Goal: Information Seeking & Learning: Check status

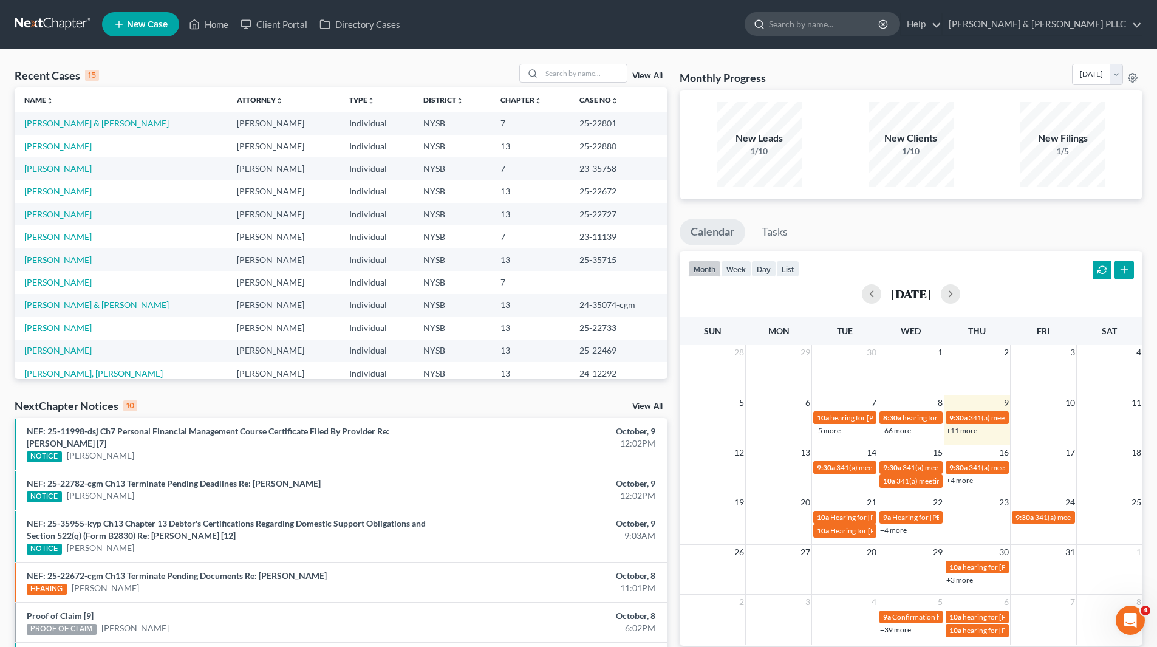
click at [835, 32] on input "search" at bounding box center [824, 24] width 111 height 22
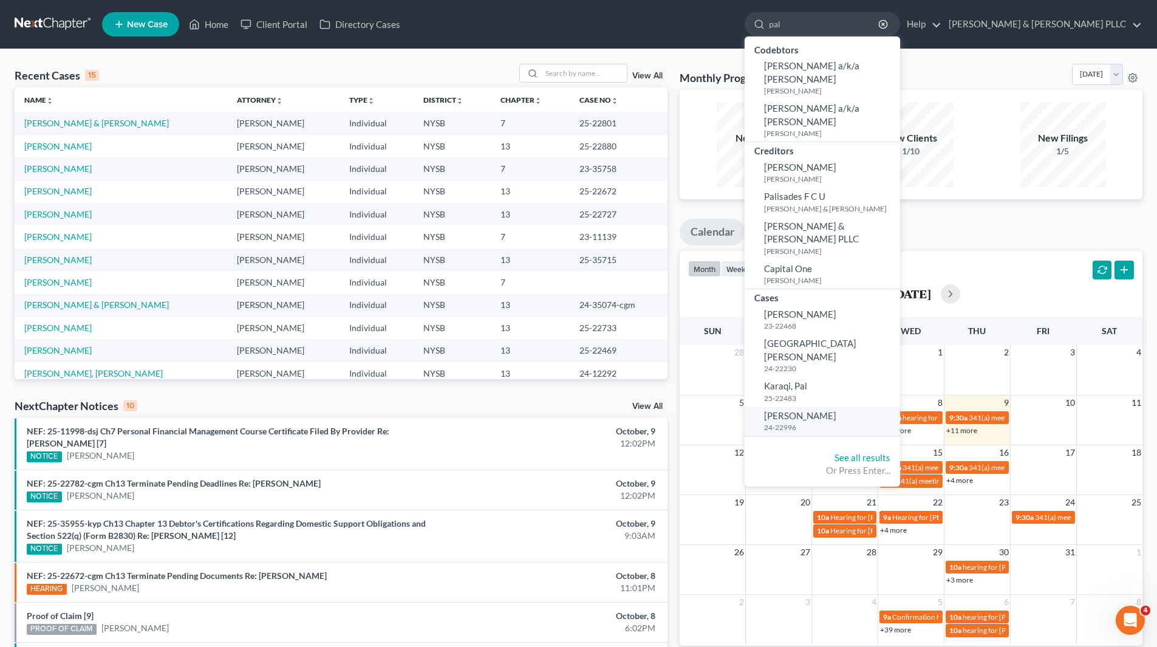
type input "pal"
click at [835, 410] on span "[PERSON_NAME]" at bounding box center [800, 415] width 72 height 11
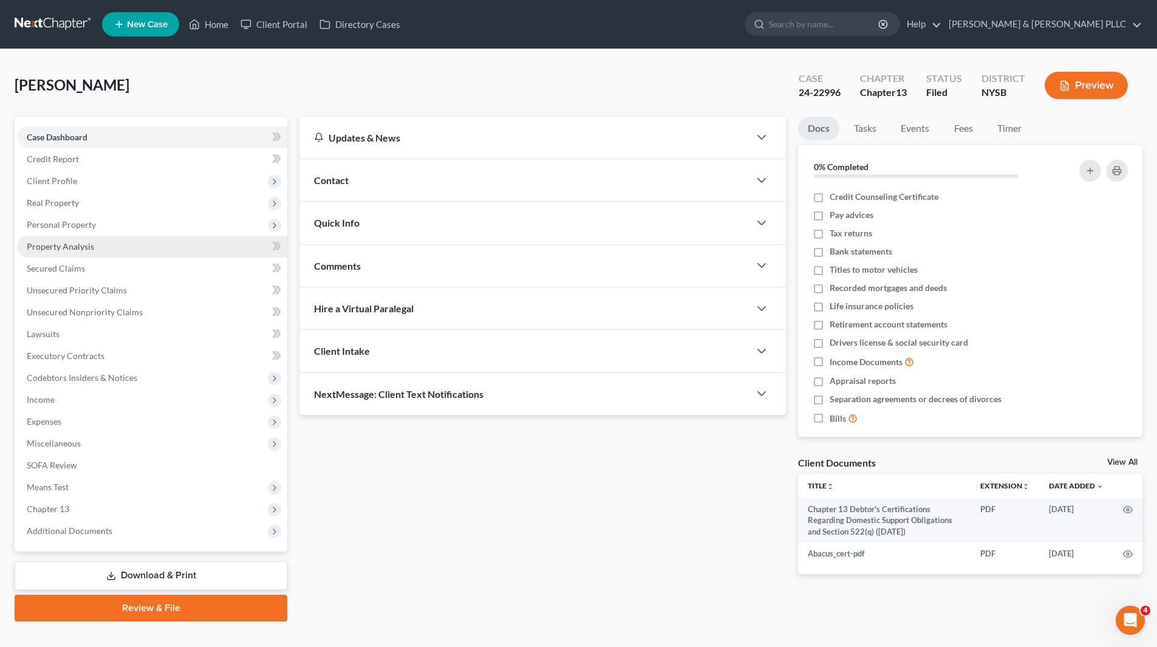
click at [93, 248] on link "Property Analysis" at bounding box center [152, 247] width 270 height 22
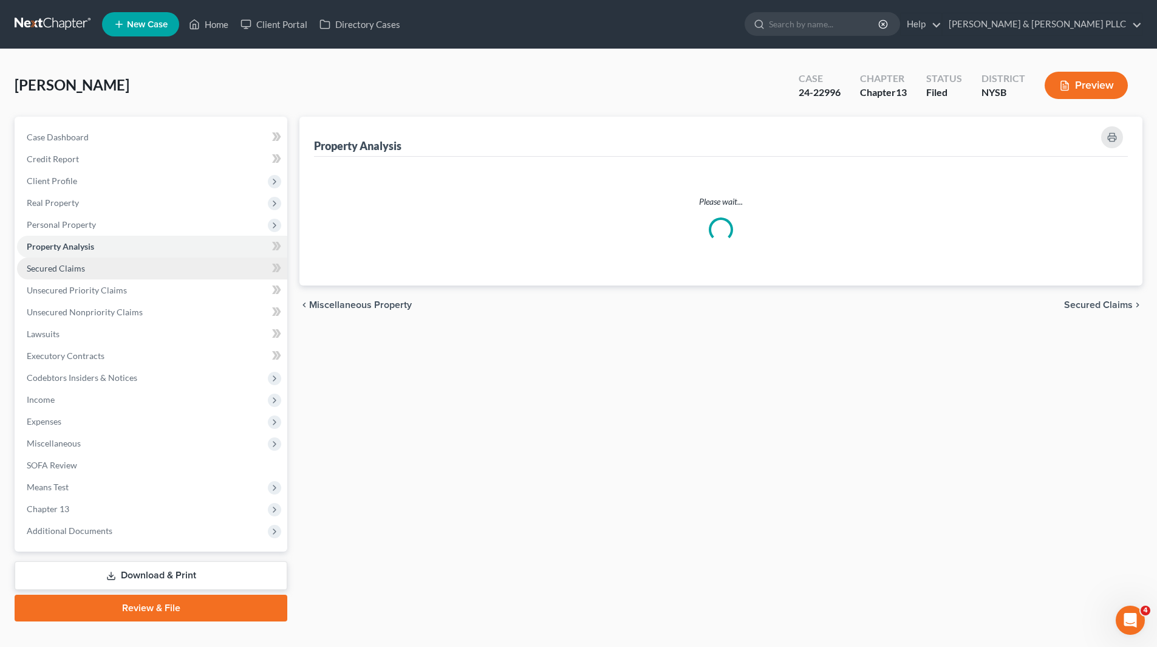
click at [95, 269] on link "Secured Claims" at bounding box center [152, 269] width 270 height 22
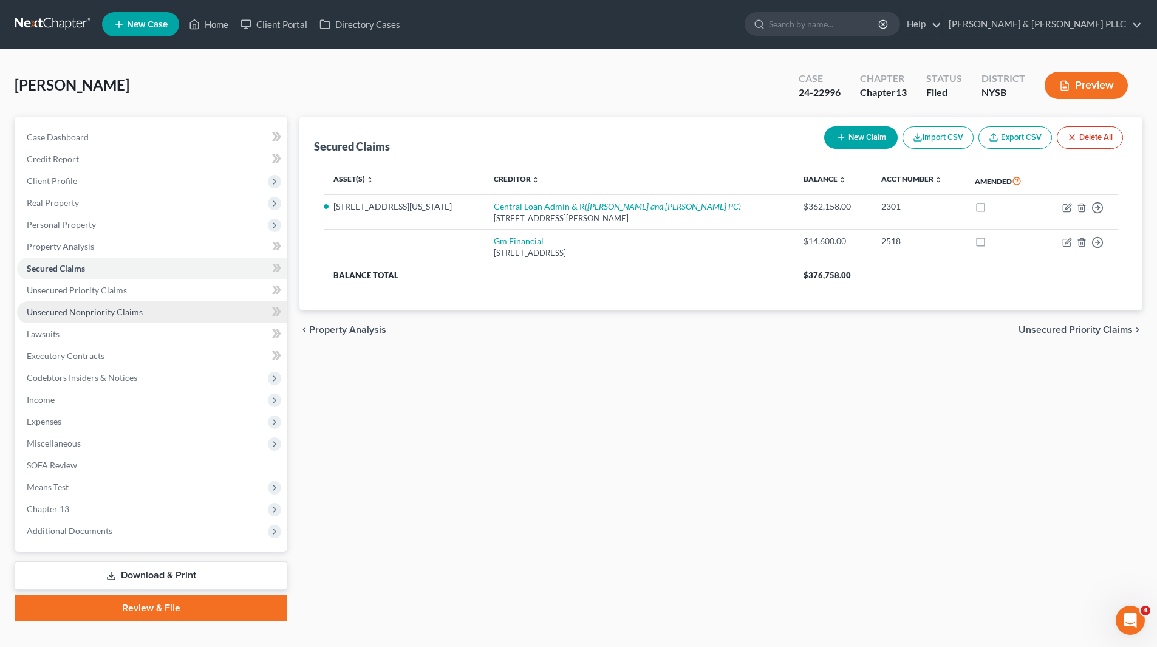
click at [96, 313] on span "Unsecured Nonpriority Claims" at bounding box center [85, 312] width 116 height 10
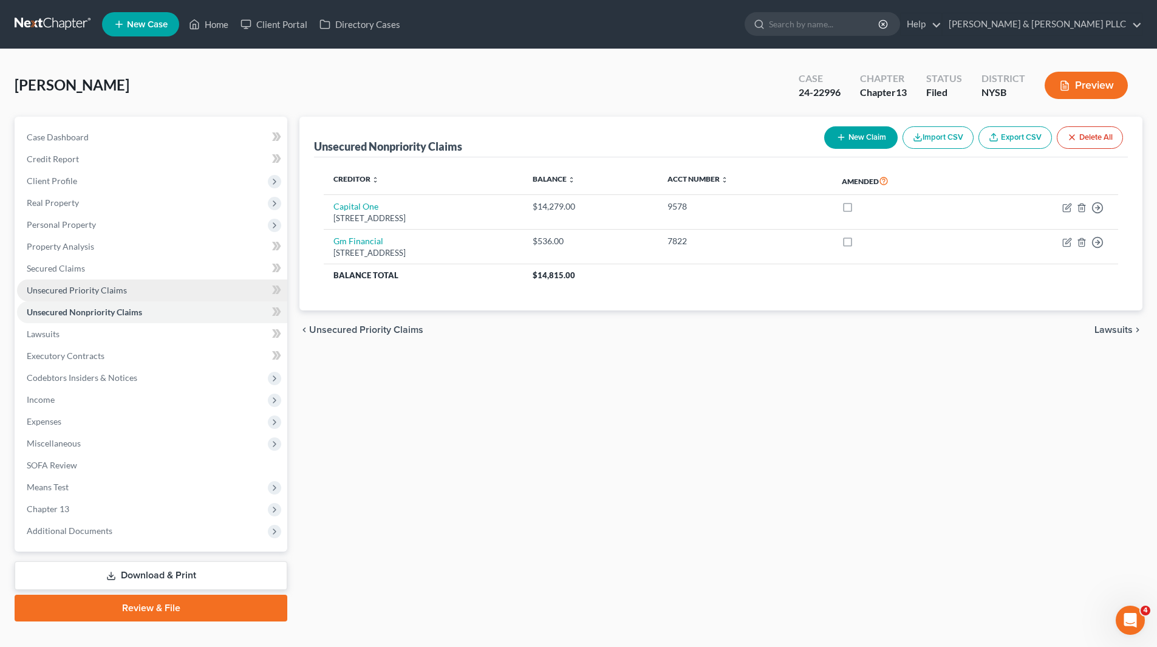
click at [94, 286] on span "Unsecured Priority Claims" at bounding box center [77, 290] width 100 height 10
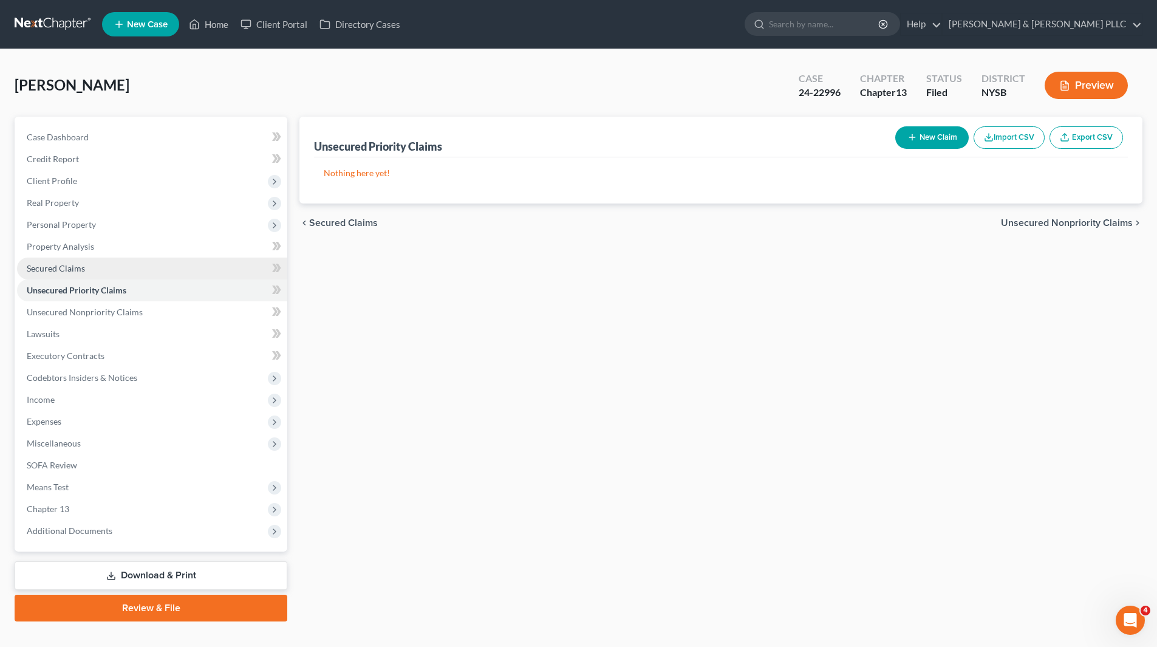
click at [90, 271] on link "Secured Claims" at bounding box center [152, 269] width 270 height 22
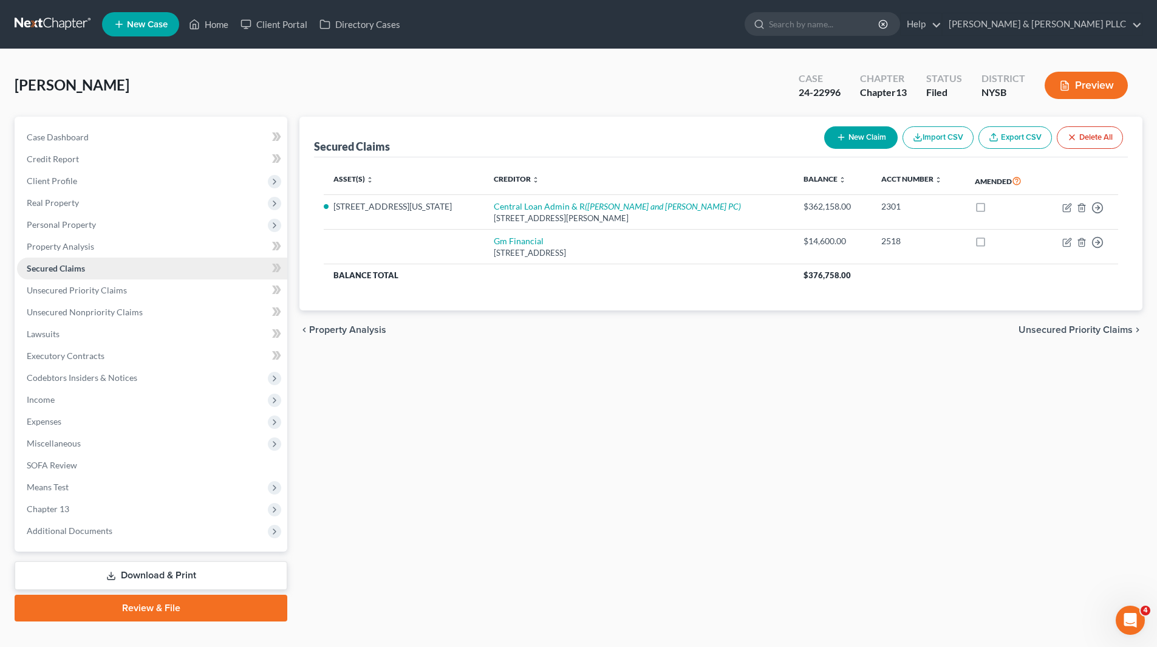
click at [38, 268] on span "Secured Claims" at bounding box center [56, 268] width 58 height 10
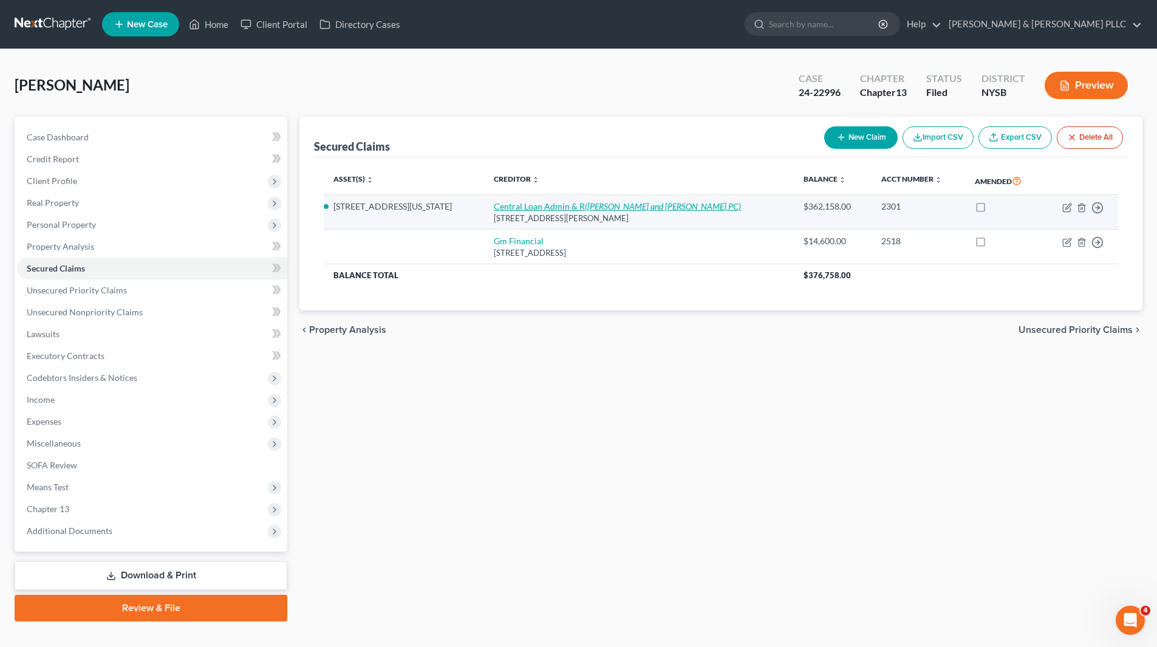
click at [494, 205] on link "Central Loan Admin & R ([PERSON_NAME] and [PERSON_NAME] PC)" at bounding box center [617, 206] width 247 height 10
select select "33"
select select "4"
select select "3"
select select "0"
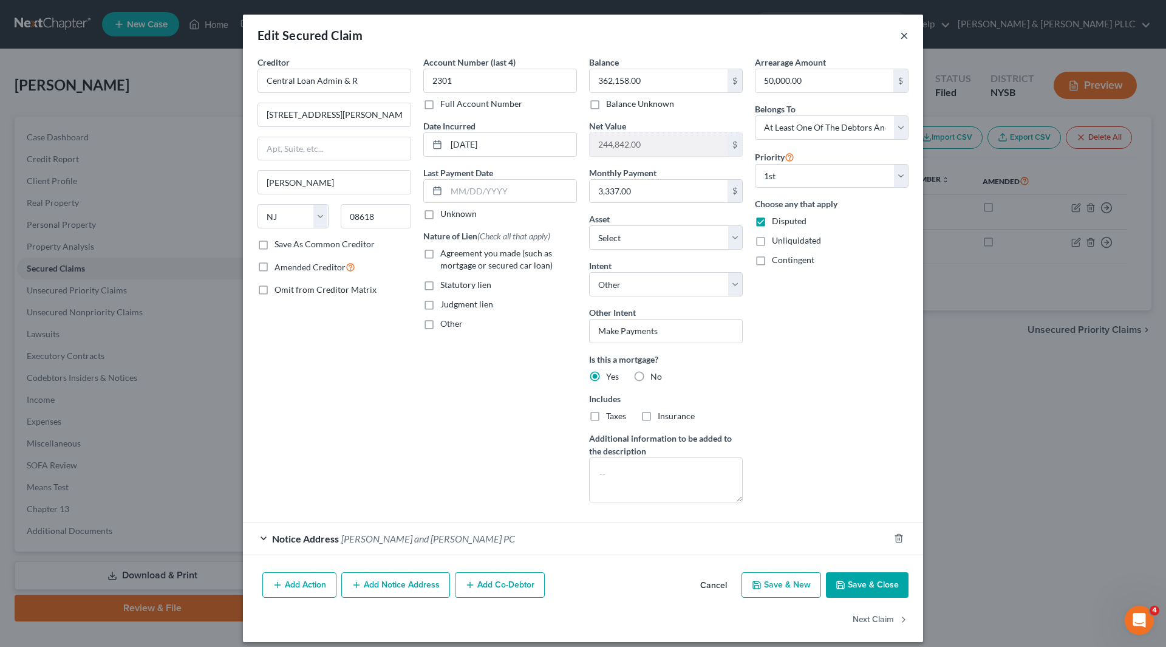
click at [900, 33] on button "×" at bounding box center [904, 35] width 9 height 15
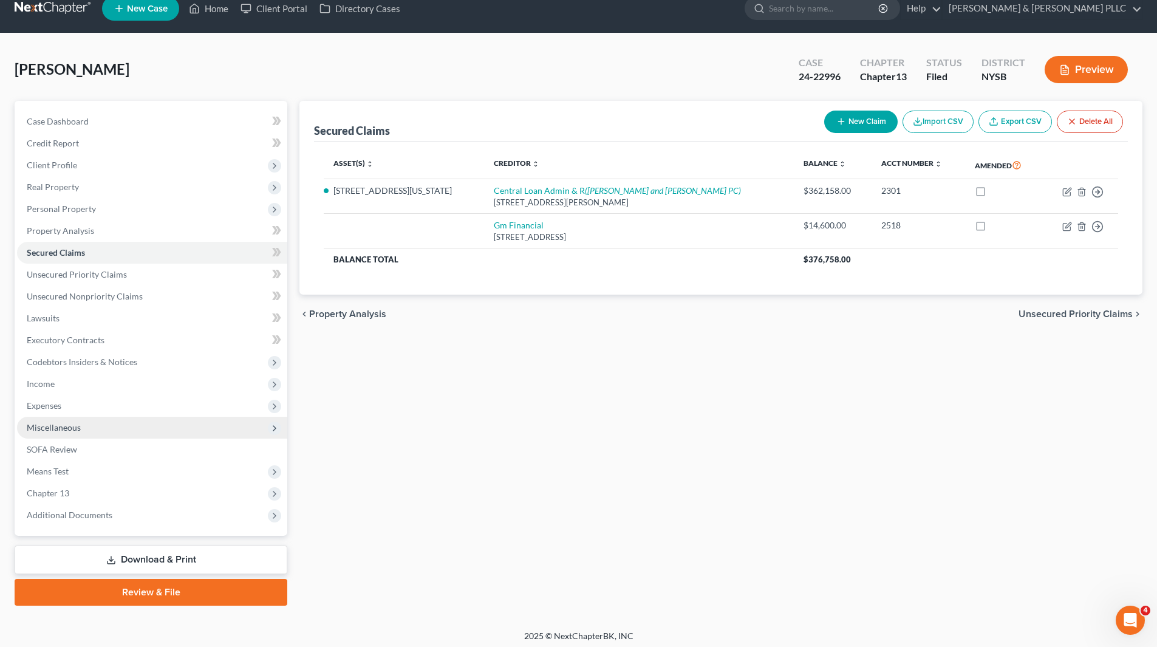
scroll to position [21, 0]
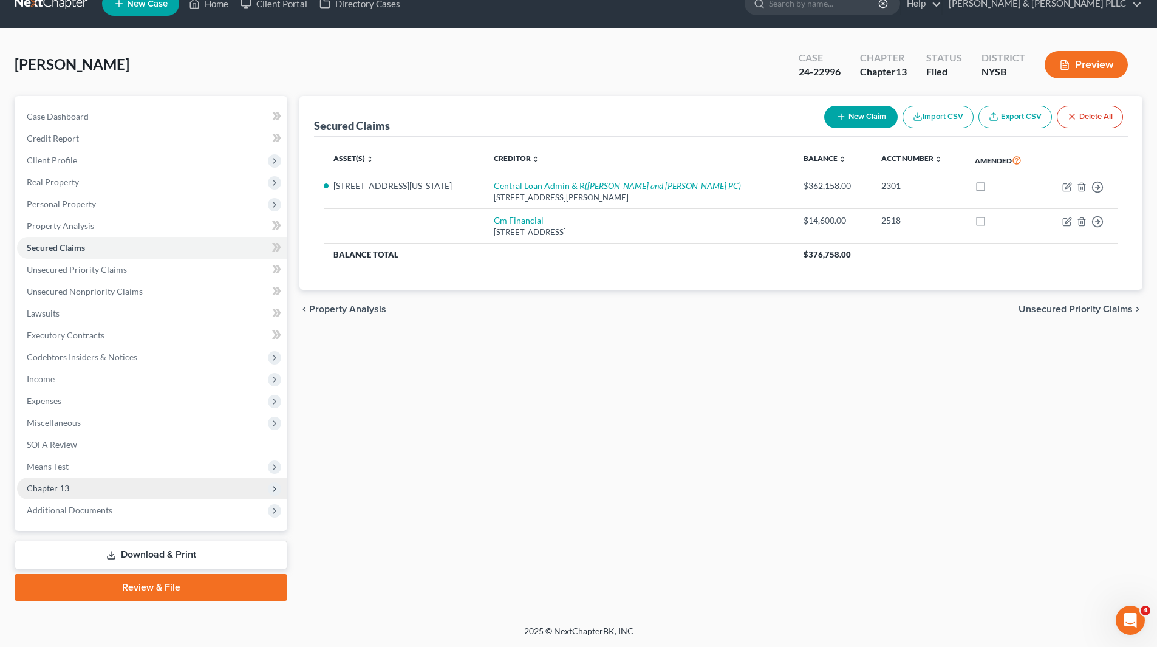
click at [65, 494] on span "Chapter 13" at bounding box center [152, 488] width 270 height 22
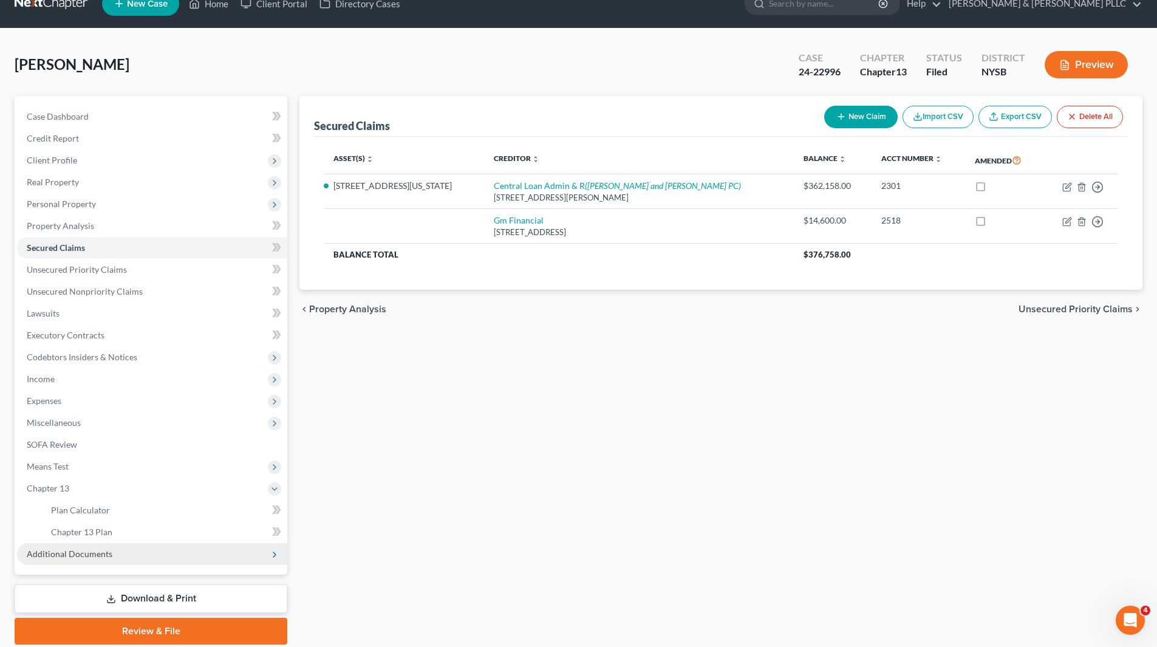
click at [62, 552] on span "Additional Documents" at bounding box center [70, 554] width 86 height 10
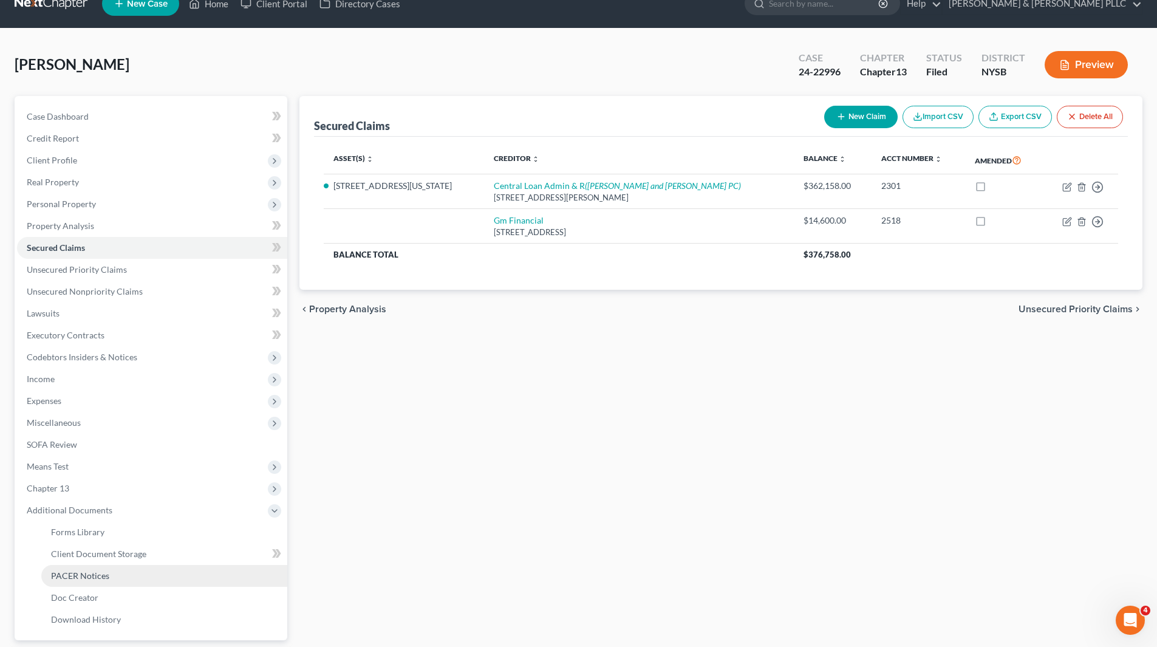
click at [76, 575] on span "PACER Notices" at bounding box center [80, 575] width 58 height 10
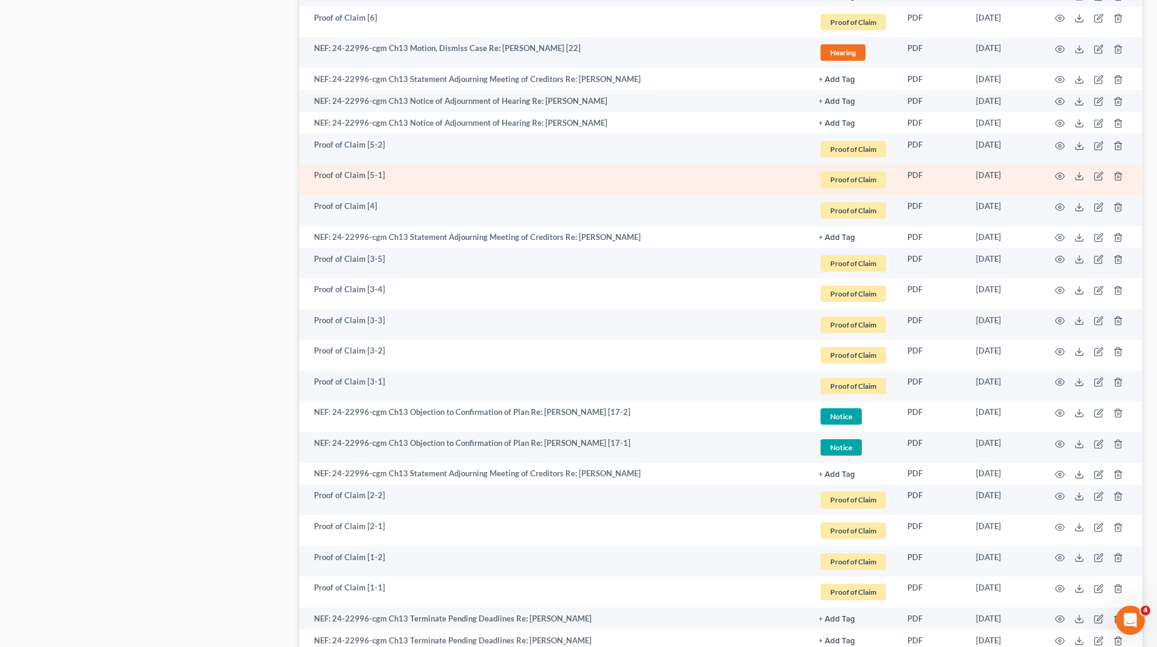
scroll to position [1519, 0]
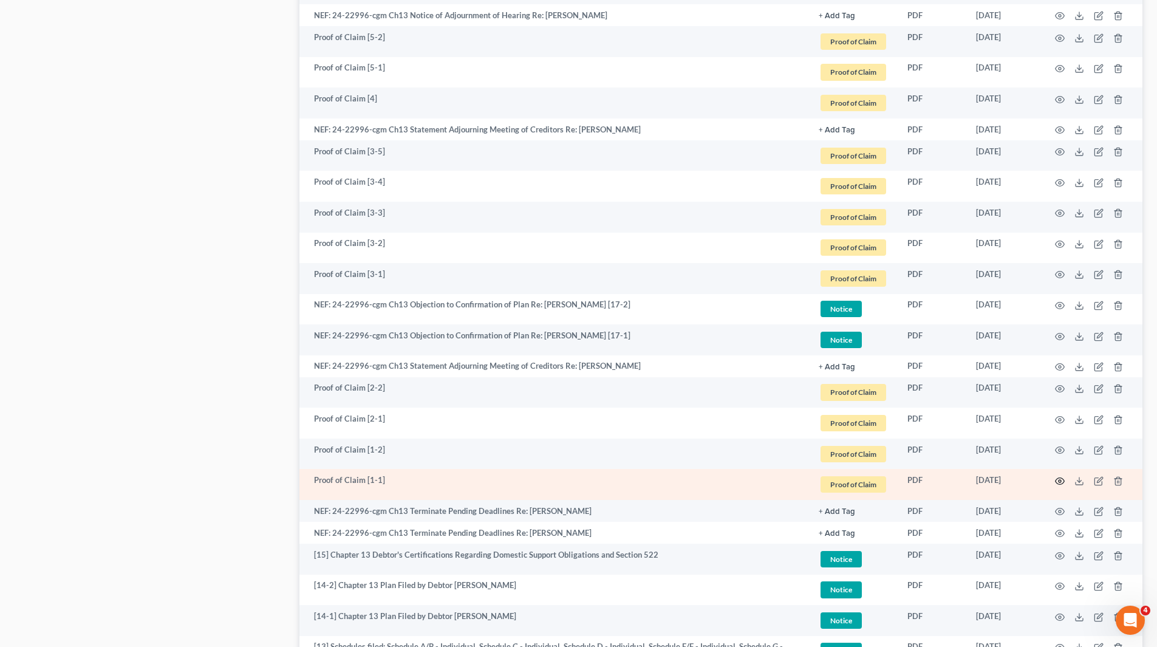
click at [1061, 484] on icon "button" at bounding box center [1060, 480] width 9 height 7
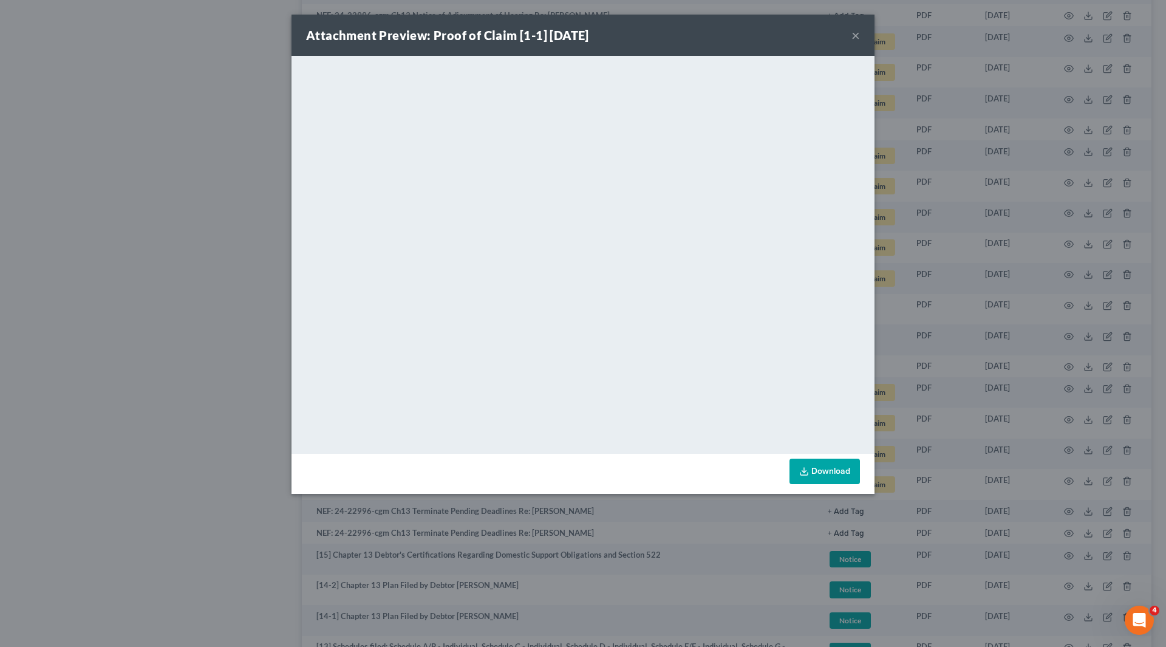
click at [852, 33] on button "×" at bounding box center [856, 35] width 9 height 15
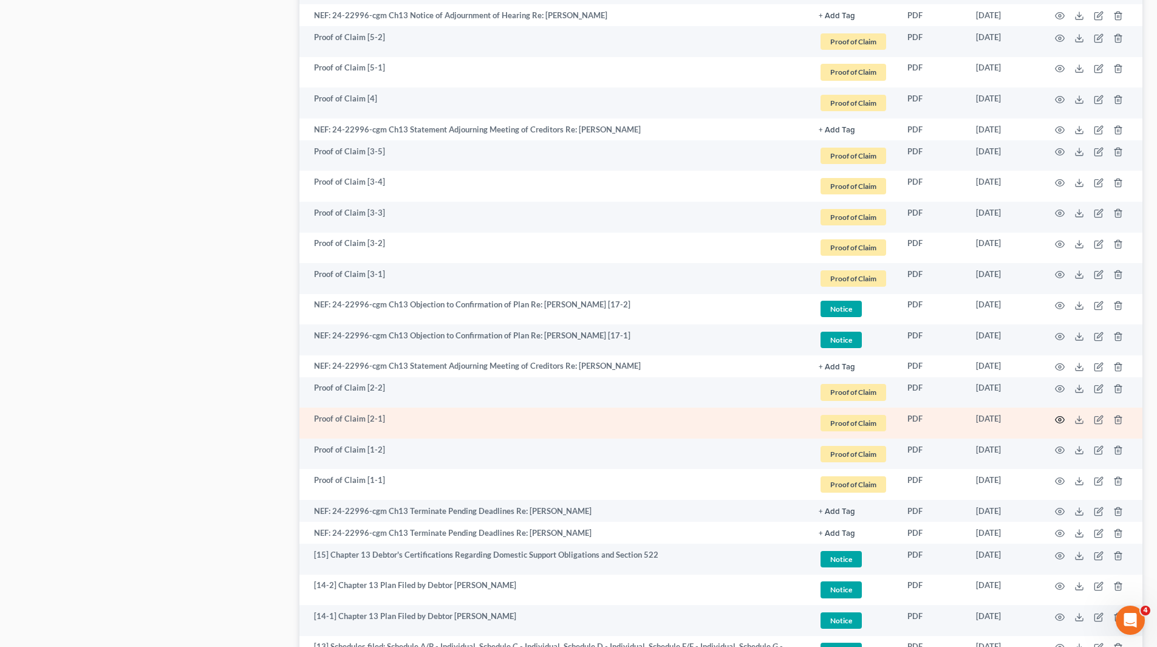
click at [1061, 420] on circle "button" at bounding box center [1060, 420] width 2 height 2
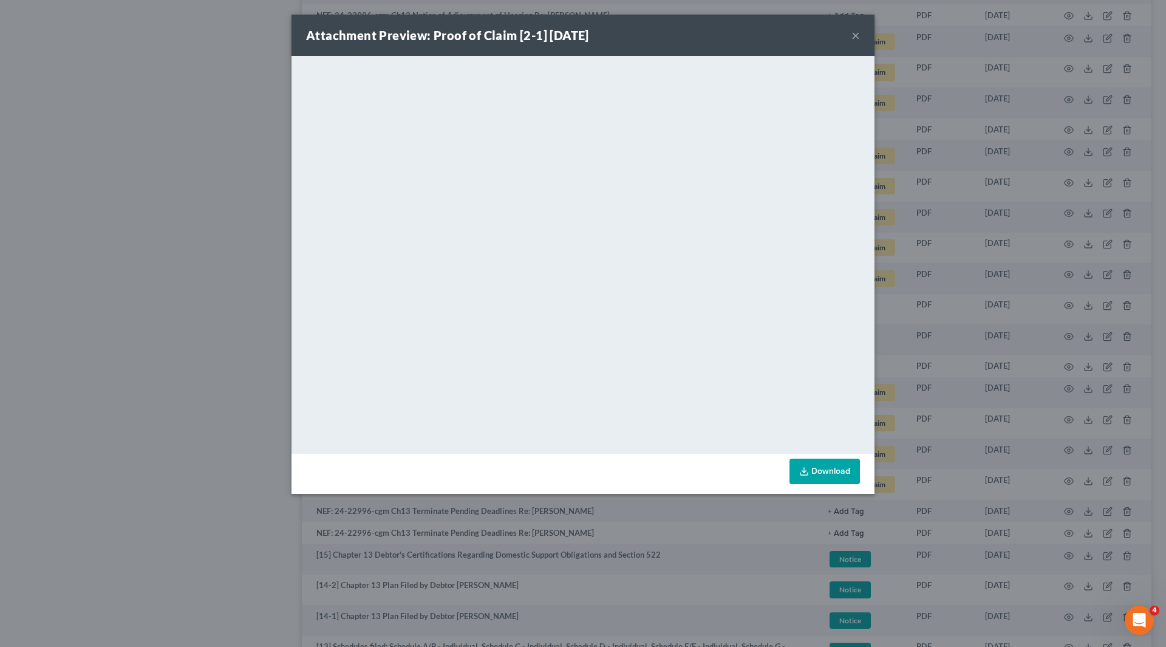
click at [855, 33] on button "×" at bounding box center [856, 35] width 9 height 15
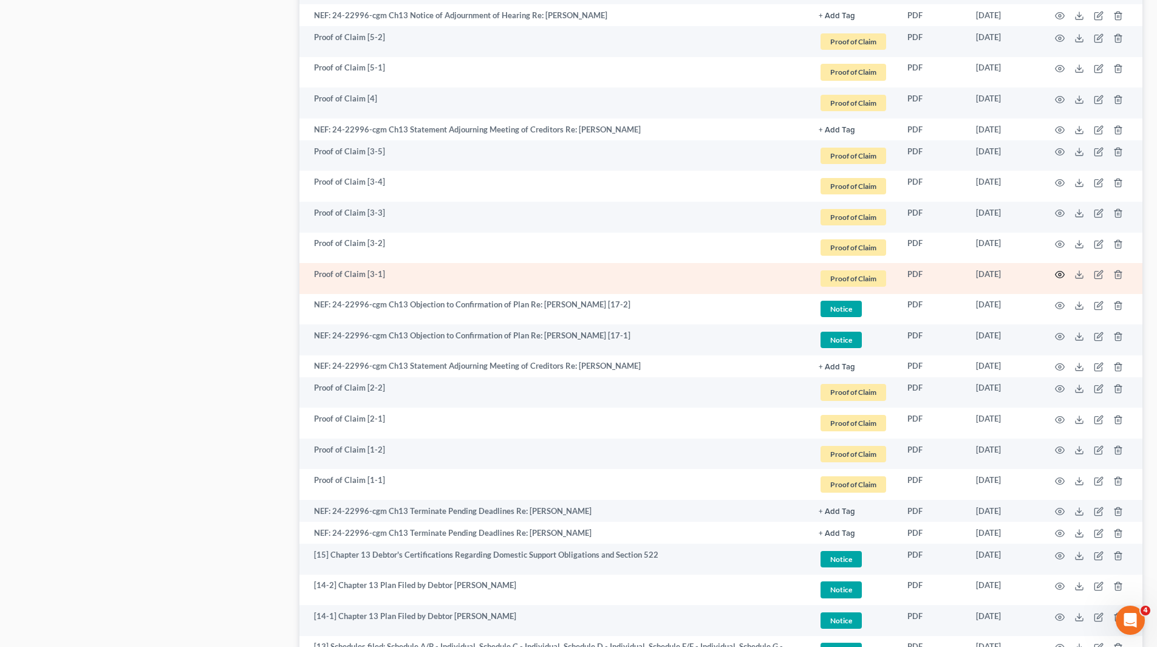
click at [1061, 272] on icon "button" at bounding box center [1060, 275] width 10 height 10
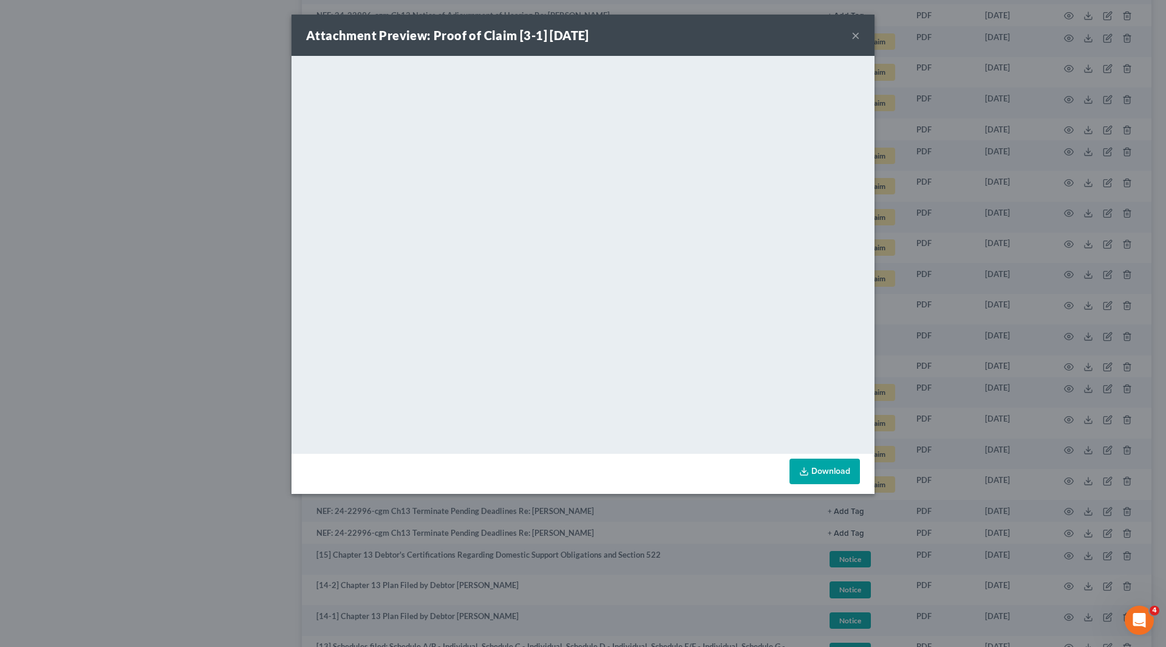
click at [858, 38] on button "×" at bounding box center [856, 35] width 9 height 15
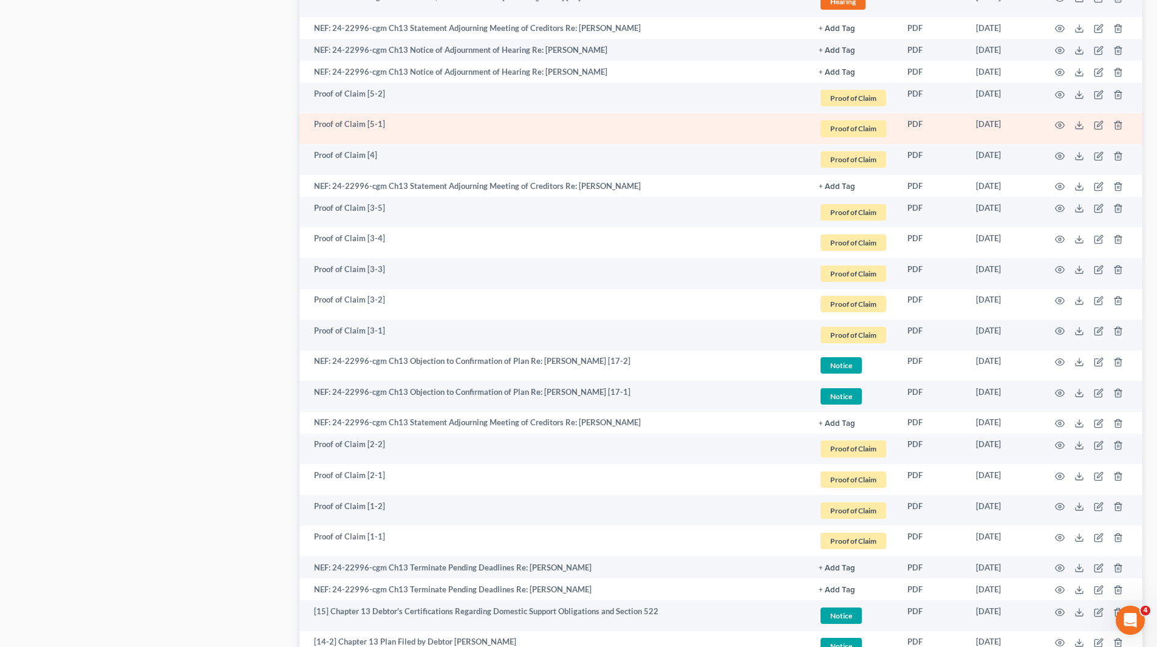
scroll to position [1397, 0]
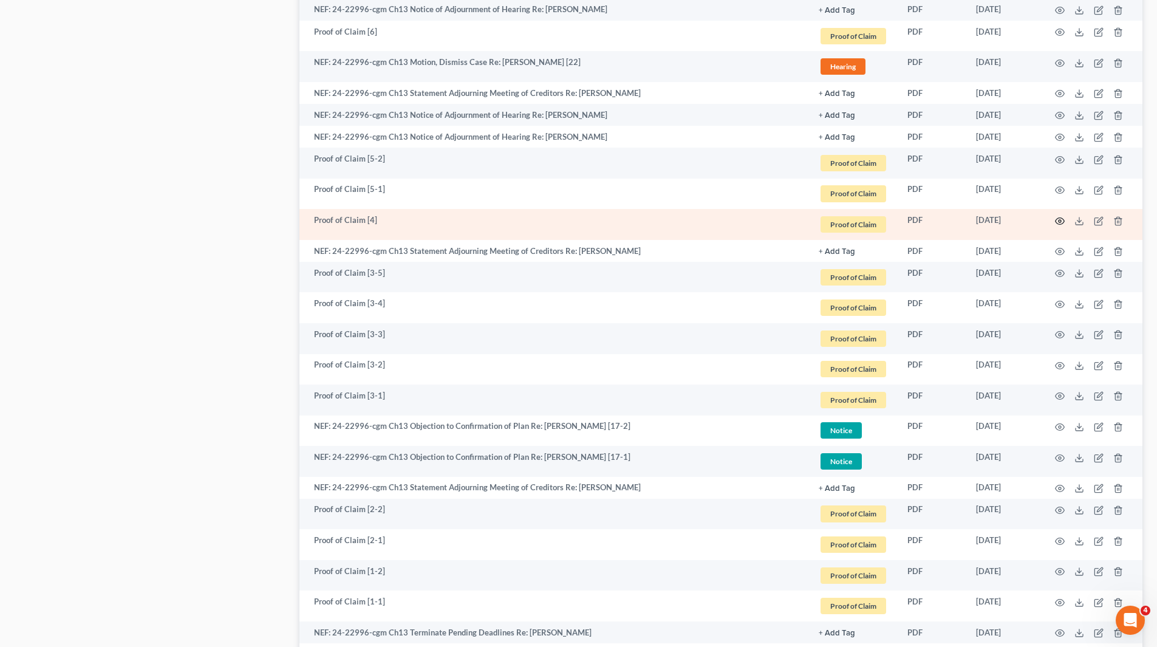
click at [1056, 216] on icon "button" at bounding box center [1060, 221] width 10 height 10
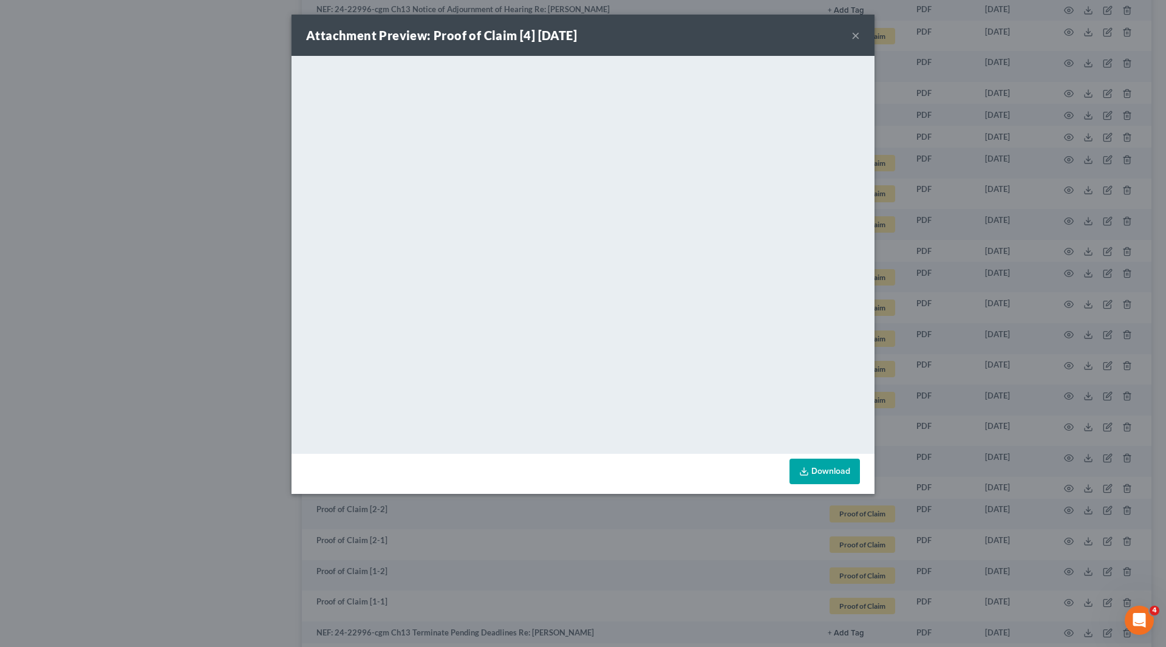
click at [854, 30] on button "×" at bounding box center [856, 35] width 9 height 15
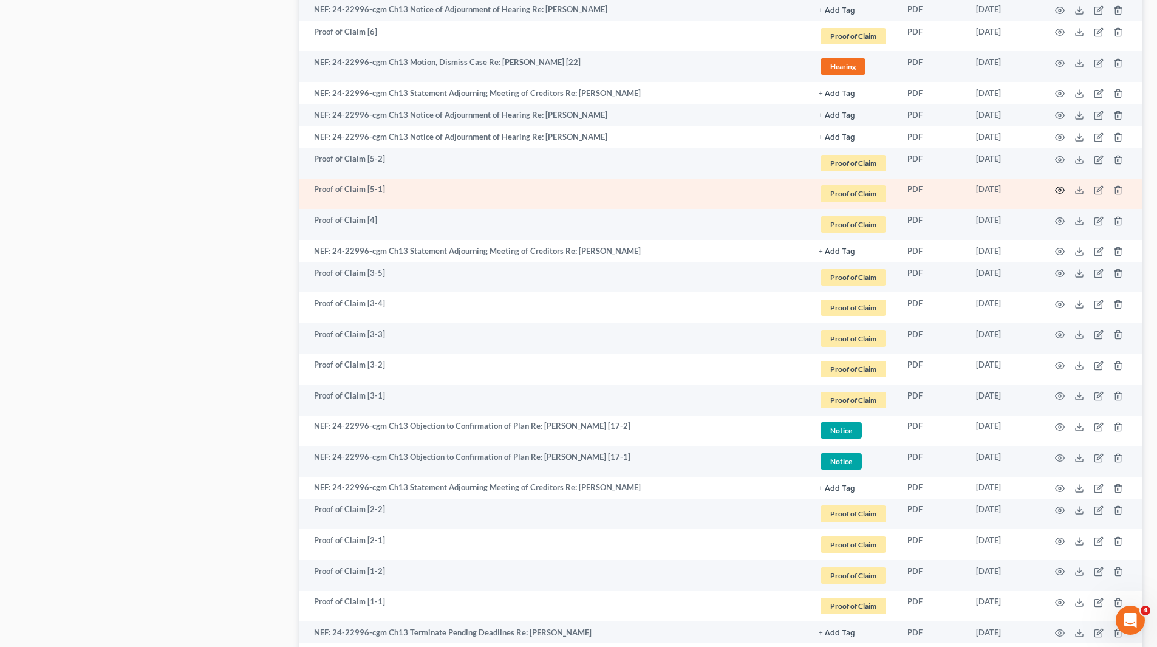
click at [1058, 188] on icon "button" at bounding box center [1060, 190] width 9 height 7
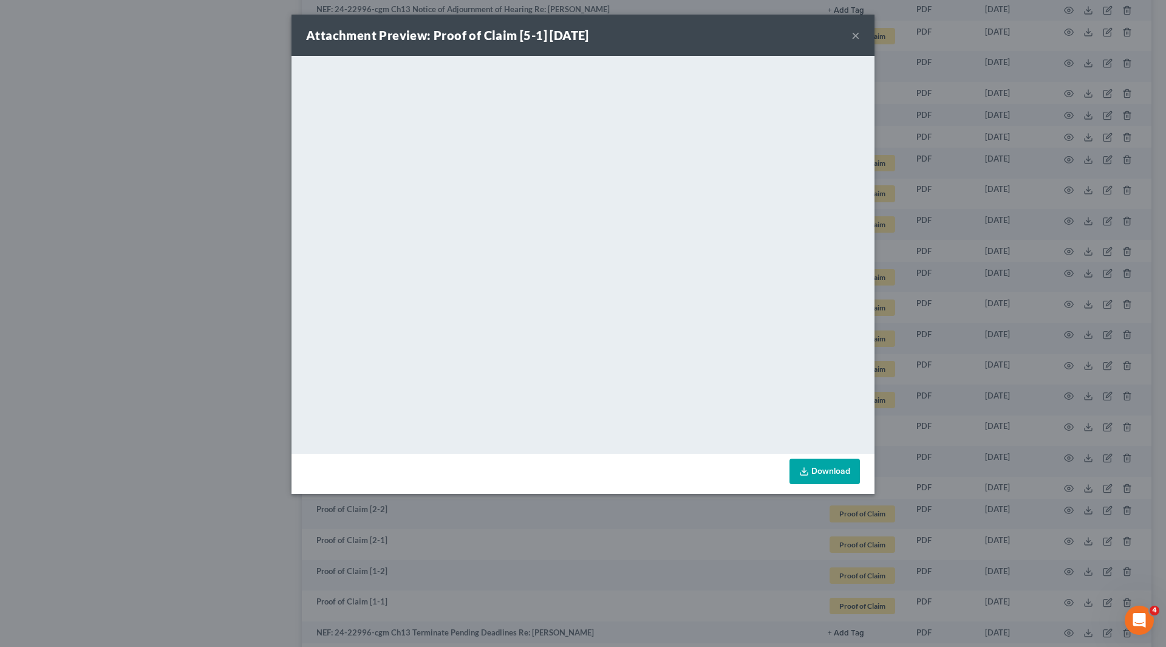
click at [855, 36] on button "×" at bounding box center [856, 35] width 9 height 15
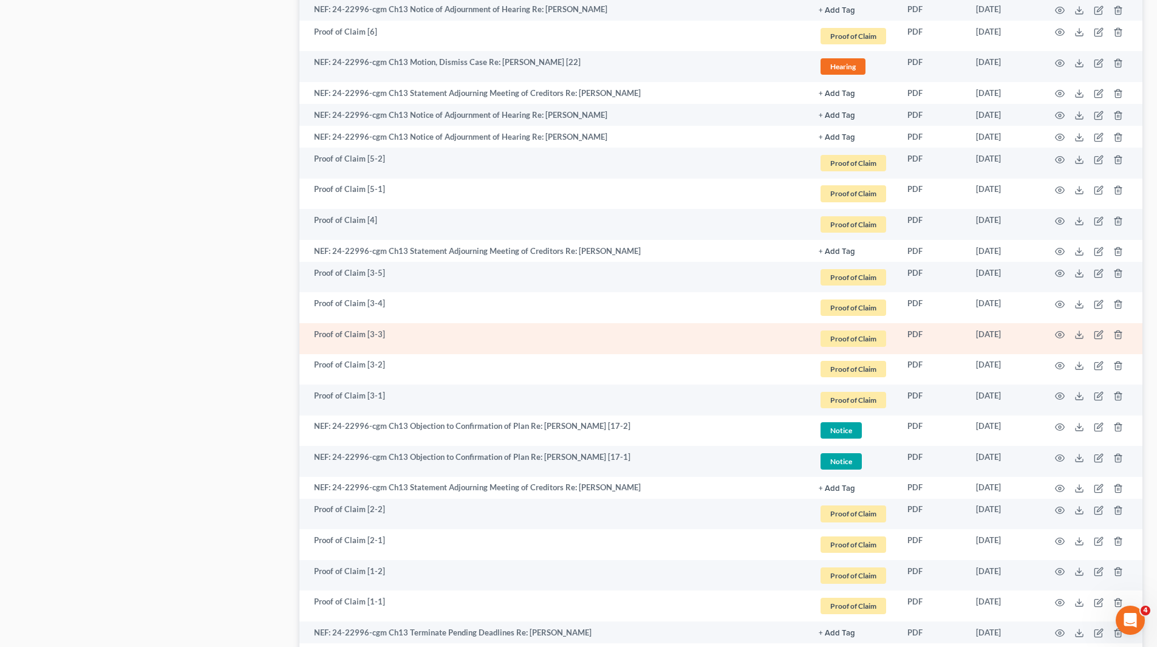
scroll to position [1093, 0]
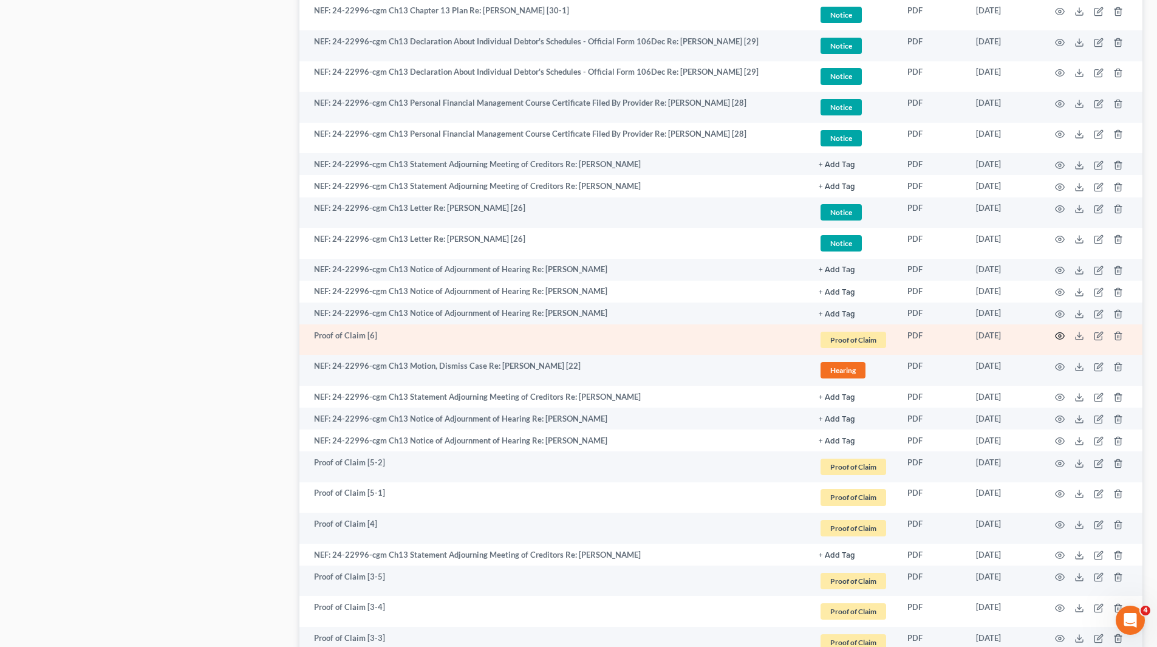
click at [1064, 338] on icon "button" at bounding box center [1060, 336] width 9 height 7
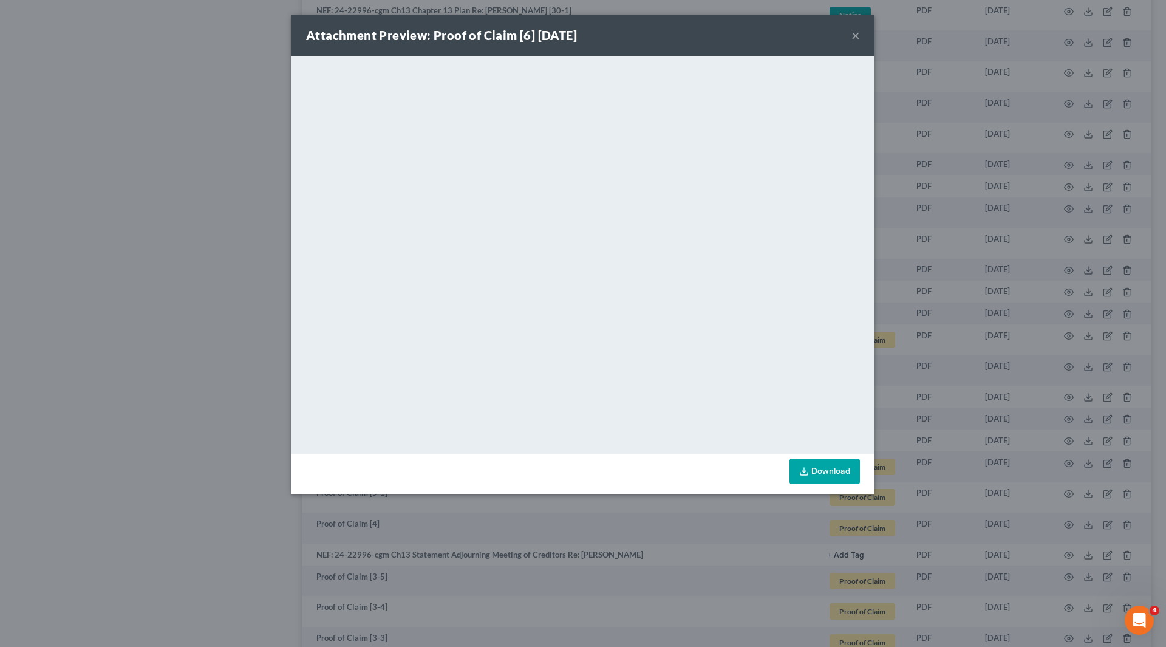
click at [861, 32] on div "Attachment Preview: Proof of Claim [6] [DATE] ×" at bounding box center [583, 35] width 583 height 41
click at [856, 36] on button "×" at bounding box center [856, 35] width 9 height 15
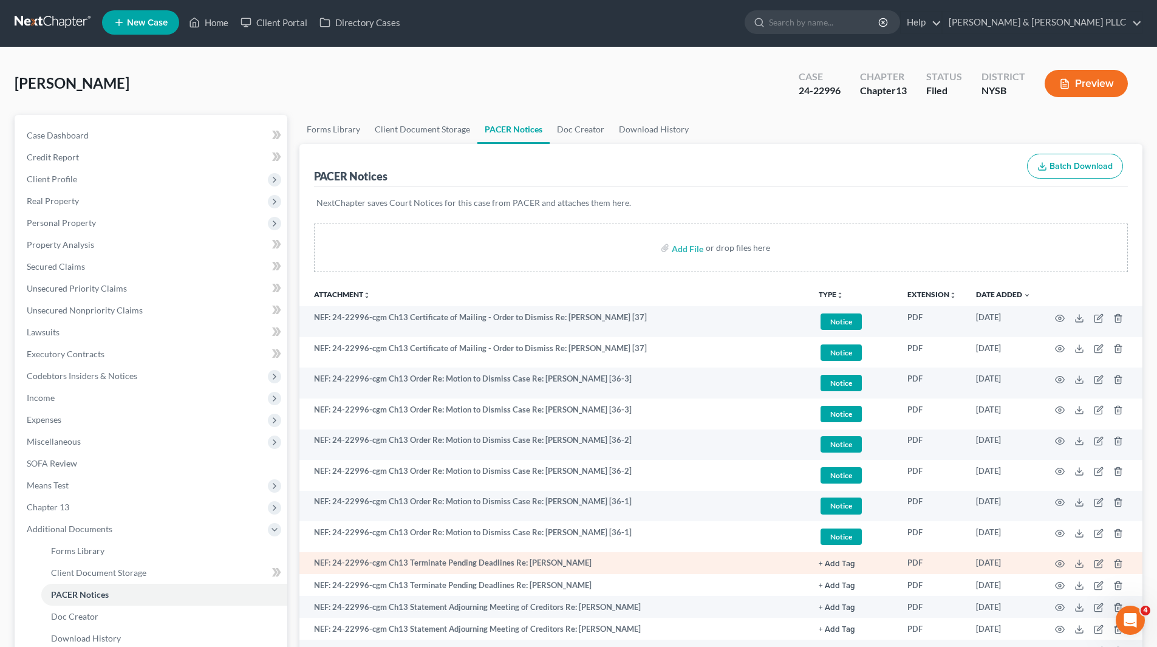
scroll to position [0, 0]
